Goal: Task Accomplishment & Management: Manage account settings

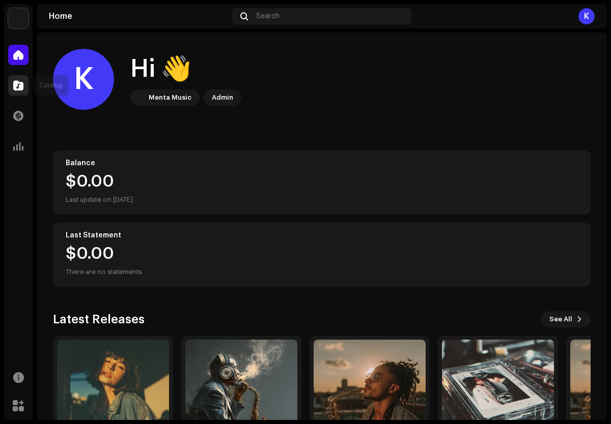
click at [20, 85] on span at bounding box center [18, 85] width 10 height 8
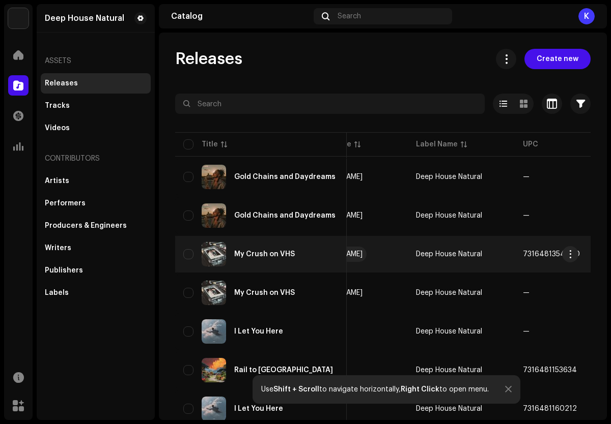
scroll to position [0, 157]
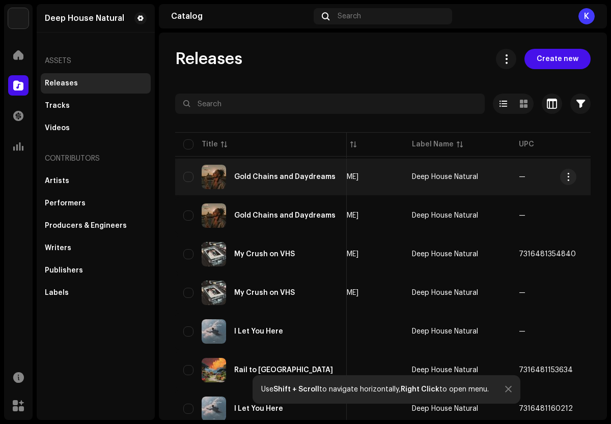
click at [274, 183] on div "Gold Chains and Daydreams" at bounding box center [260, 177] width 155 height 24
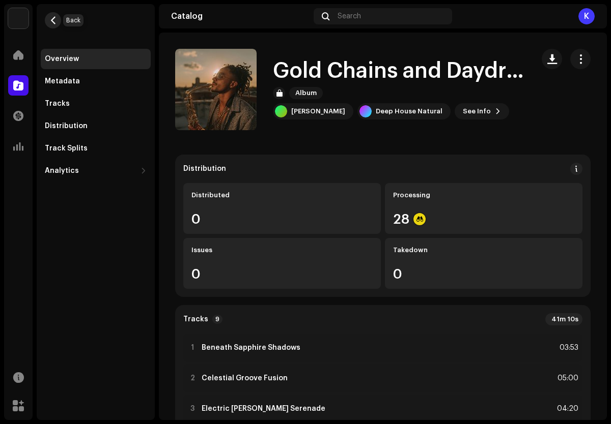
click at [56, 20] on span "button" at bounding box center [53, 20] width 8 height 8
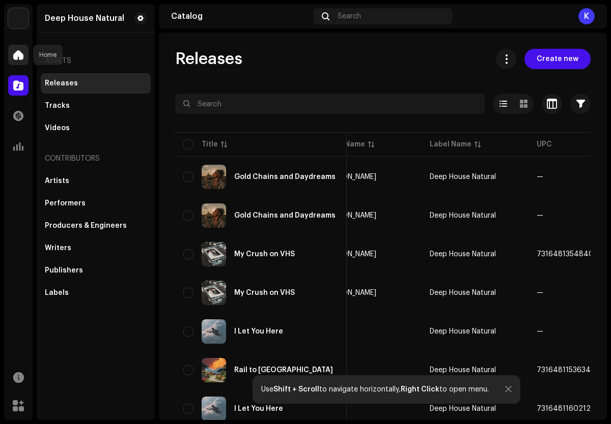
click at [12, 51] on div at bounding box center [18, 55] width 20 height 20
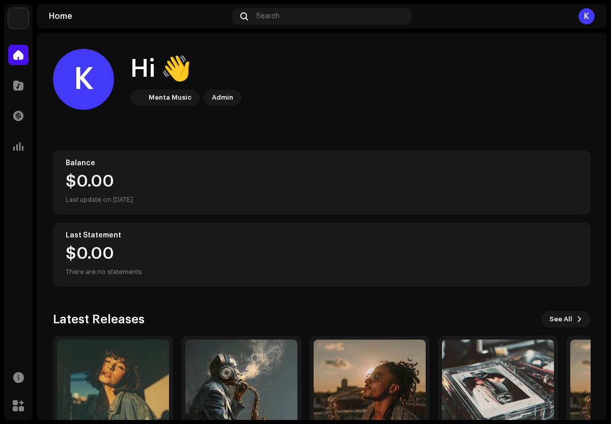
scroll to position [78, 0]
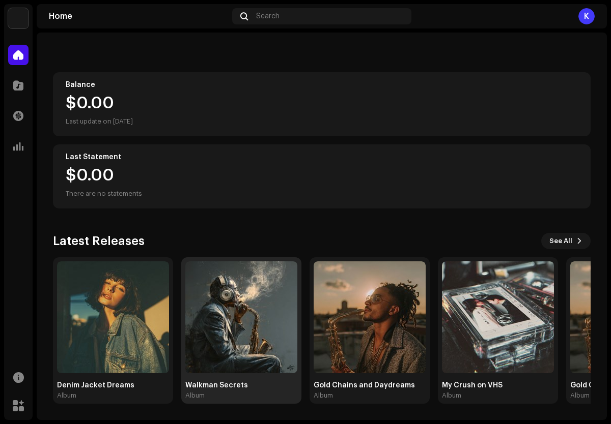
click at [229, 321] on img at bounding box center [241, 318] width 112 height 112
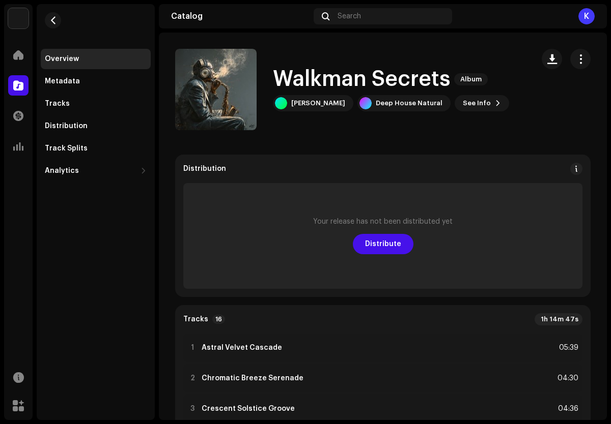
click at [388, 255] on div "Your release has not been distributed yet Distribute" at bounding box center [382, 236] width 399 height 106
click at [396, 248] on button "Distribute" at bounding box center [383, 244] width 61 height 20
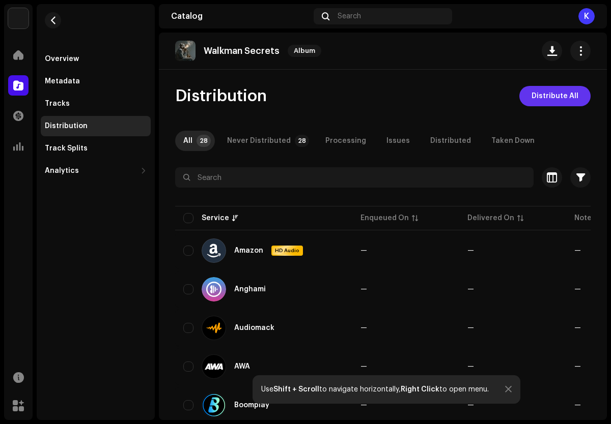
click at [552, 94] on span "Distribute All" at bounding box center [554, 96] width 47 height 20
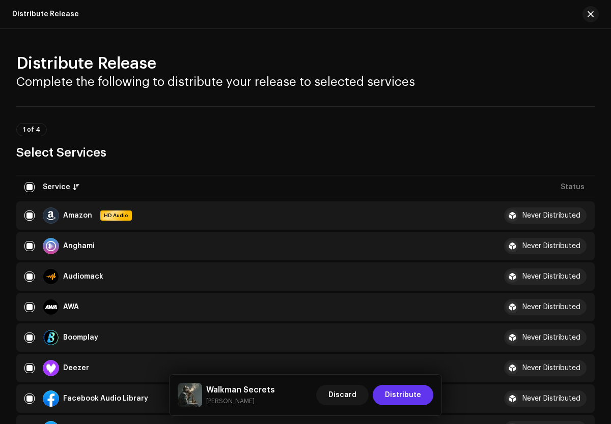
click at [419, 397] on span "Distribute" at bounding box center [403, 395] width 36 height 20
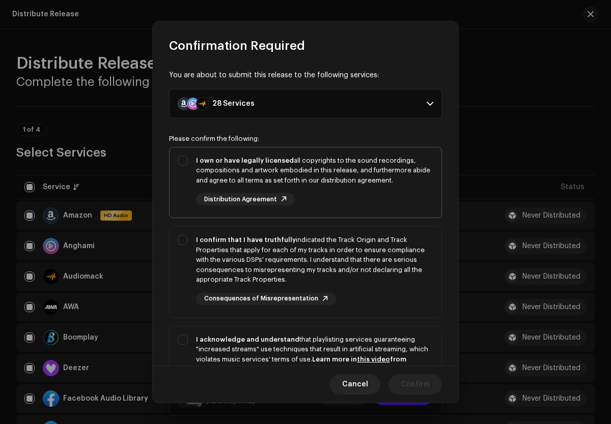
click at [376, 205] on div "I own or have legally licensed all copyrights to the sound recordings, composit…" at bounding box center [314, 181] width 237 height 50
checkbox input "true"
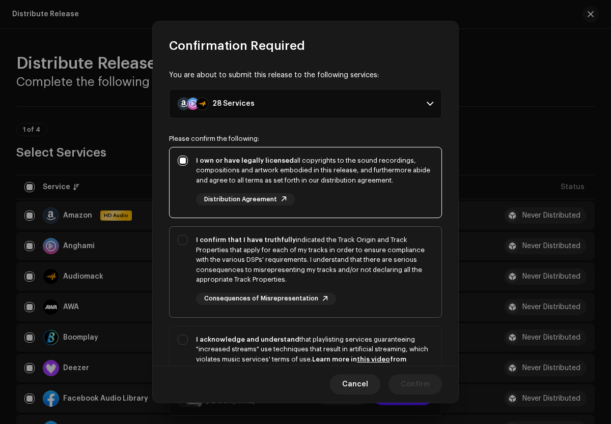
click at [396, 267] on div "I confirm that I have truthfully indicated the Track Origin and Track Propertie…" at bounding box center [314, 260] width 237 height 50
checkbox input "true"
click at [415, 335] on div "I acknowledge and understand that playlisting services guaranteeing "increased …" at bounding box center [314, 355] width 237 height 40
checkbox input "true"
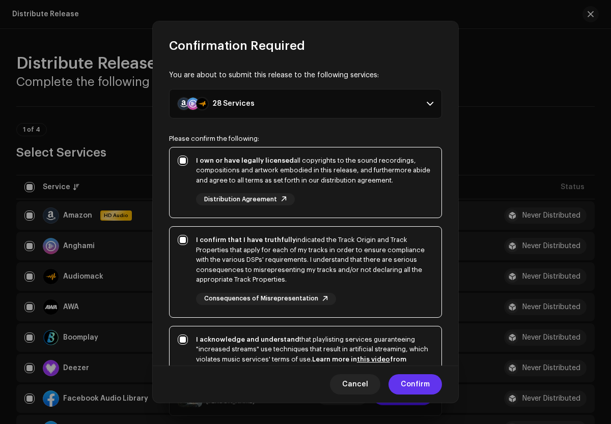
click at [431, 378] on button "Confirm" at bounding box center [414, 384] width 53 height 20
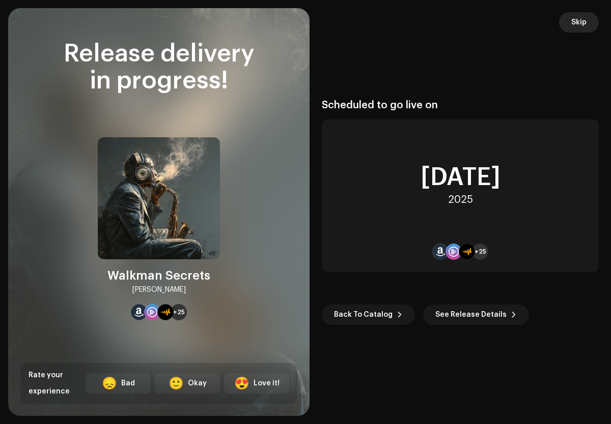
click at [572, 21] on span "Skip" at bounding box center [578, 22] width 15 height 20
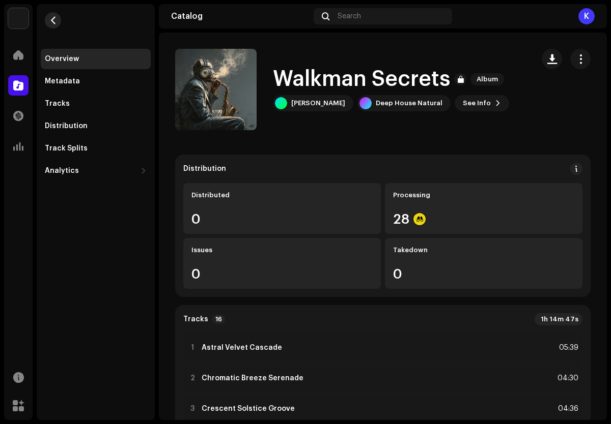
click at [53, 24] on span "button" at bounding box center [53, 20] width 8 height 8
